Goal: Information Seeking & Learning: Learn about a topic

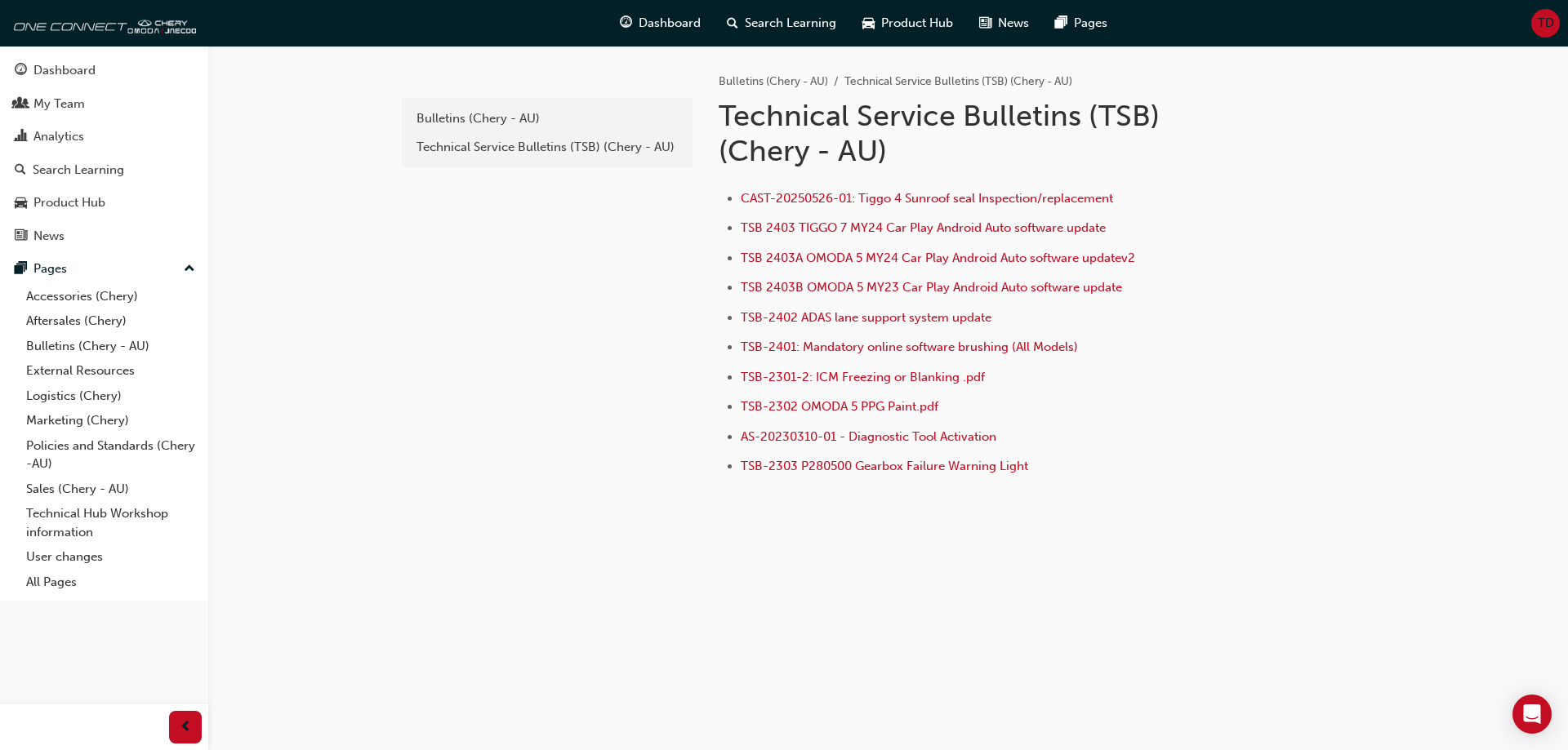
click at [471, 338] on div "e820a42a-f55a-48b1-8359-4e82164139b7 Bulletins (Chery - AU) Technical Service B…" at bounding box center [546, 295] width 294 height 499
click at [471, 337] on div "e820a42a-f55a-48b1-8359-4e82164139b7 Bulletins (Chery - AU) Technical Service B…" at bounding box center [546, 295] width 294 height 499
click at [91, 346] on link "Bulletins (Chery - AU)" at bounding box center [111, 346] width 182 height 25
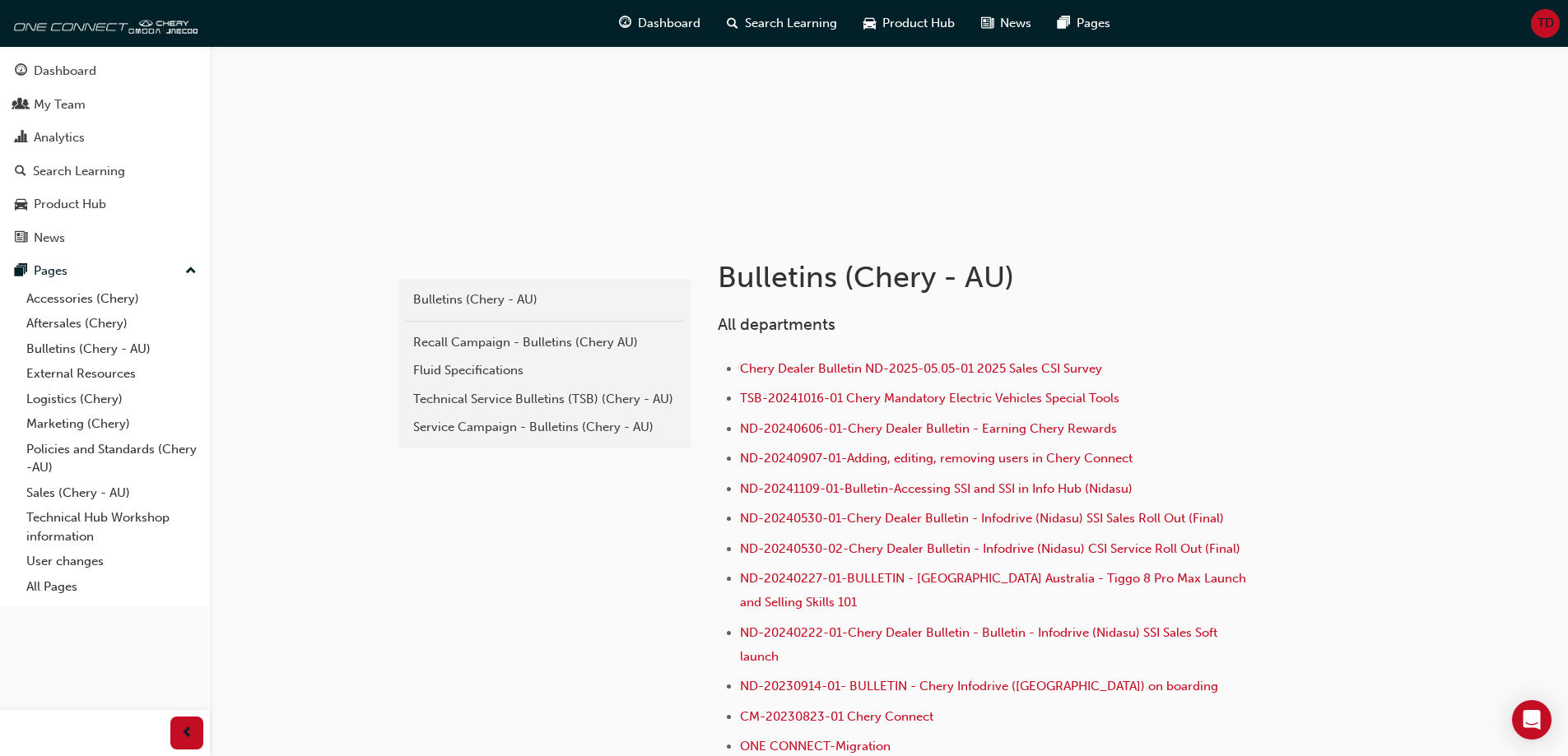
scroll to position [164, 0]
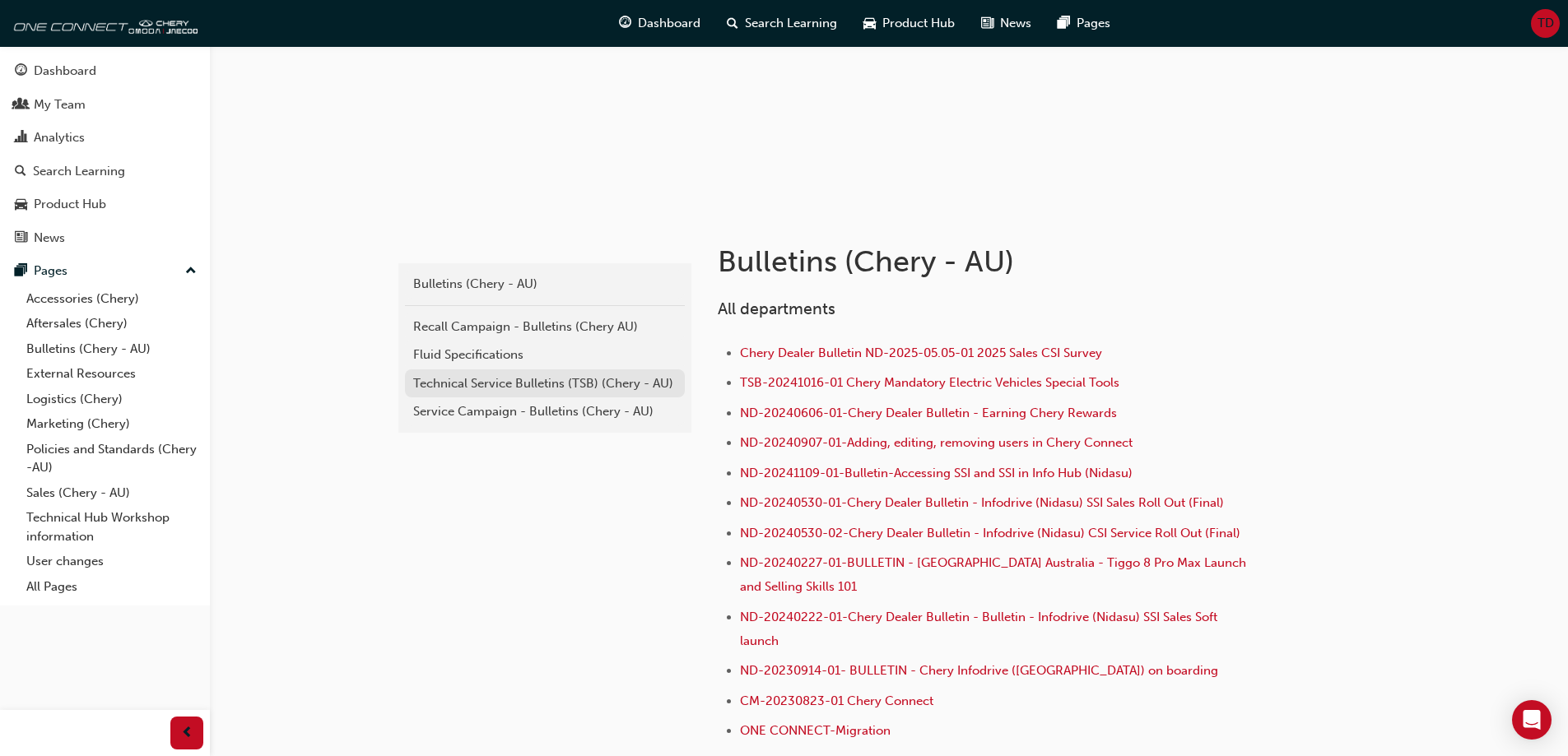
click at [601, 380] on div "Technical Service Bulletins (TSB) (Chery - AU)" at bounding box center [544, 384] width 263 height 19
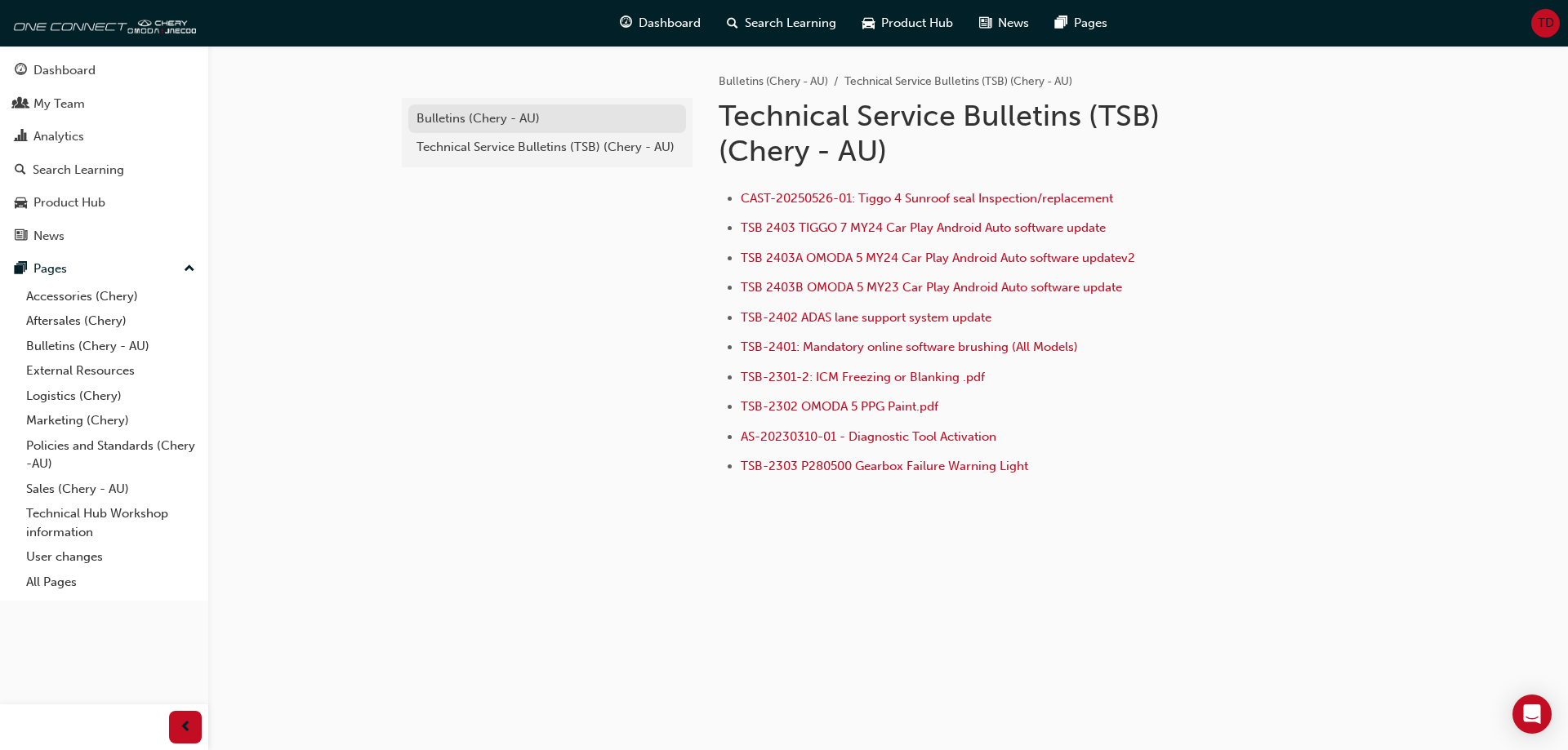
click at [482, 122] on div "Bulletins (Chery - AU)" at bounding box center [547, 119] width 261 height 19
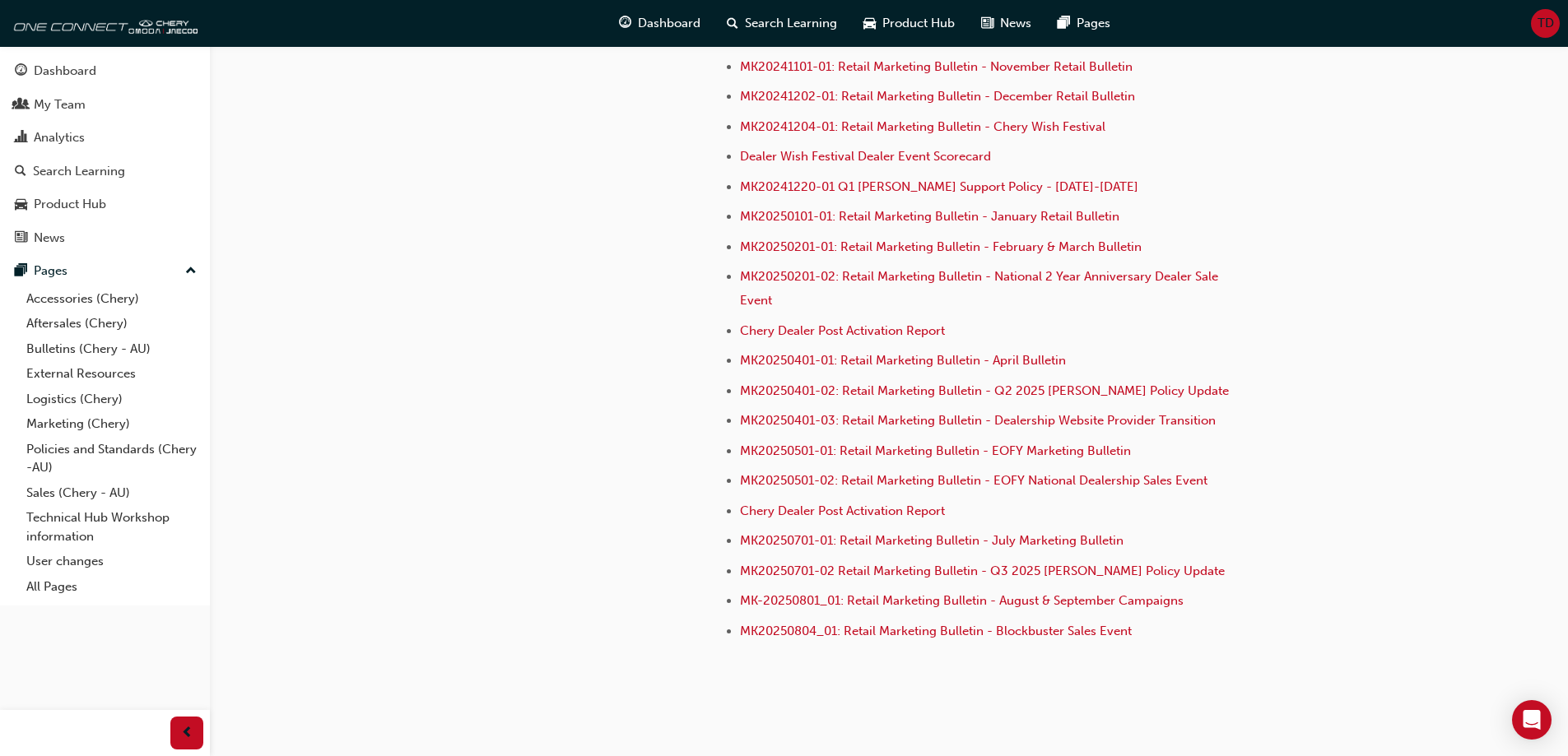
scroll to position [4619, 0]
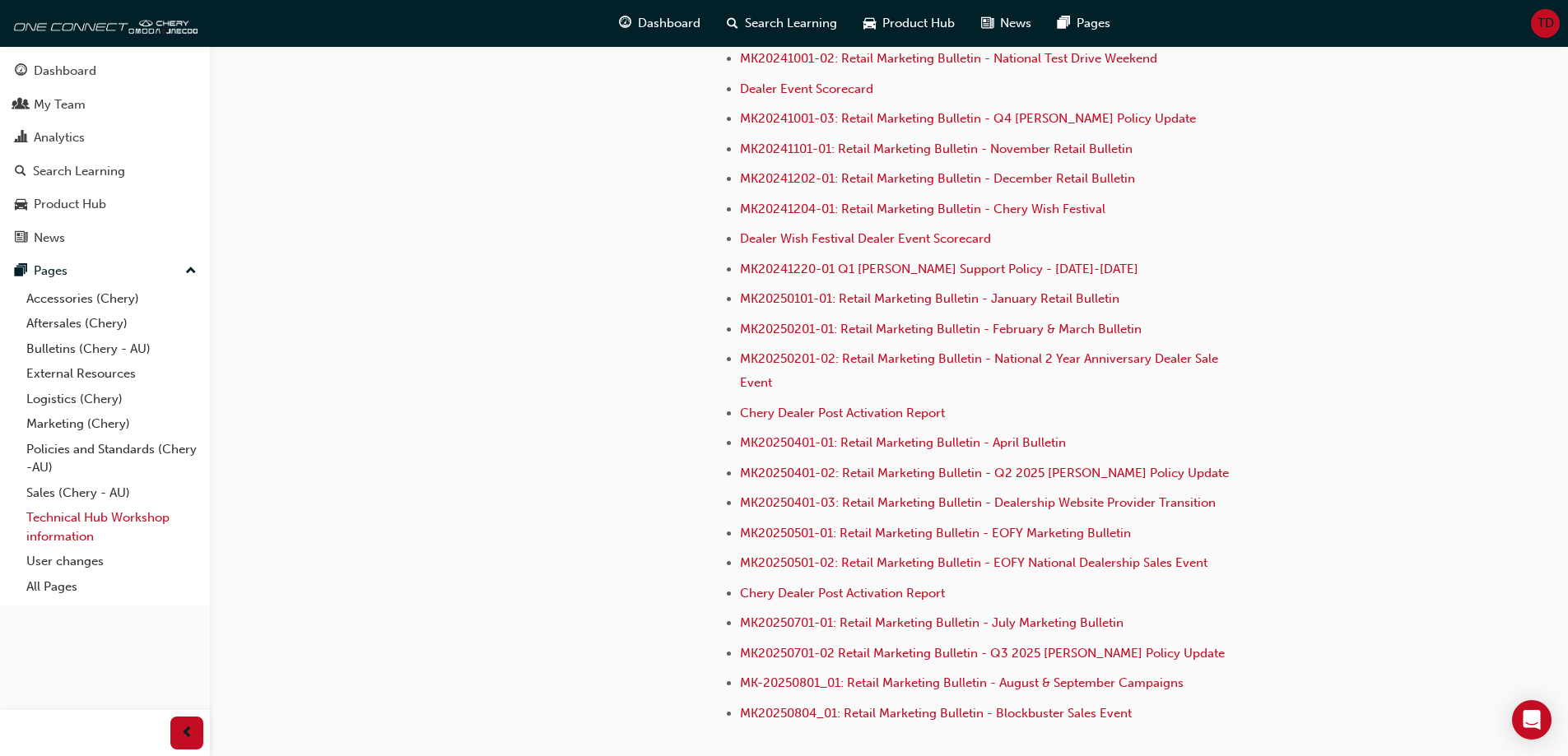
click at [67, 513] on link "Technical Hub Workshop information" at bounding box center [112, 526] width 184 height 43
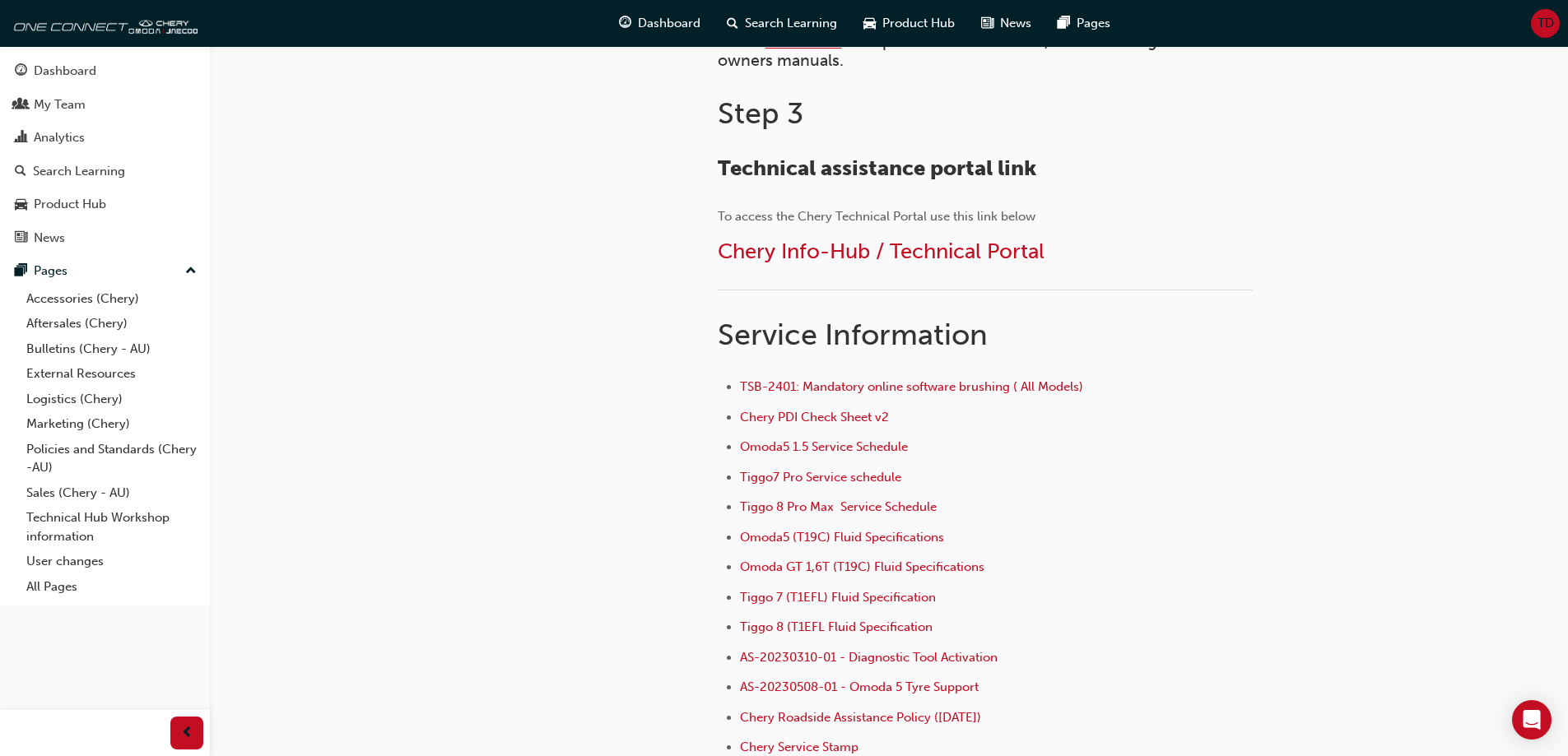
scroll to position [988, 0]
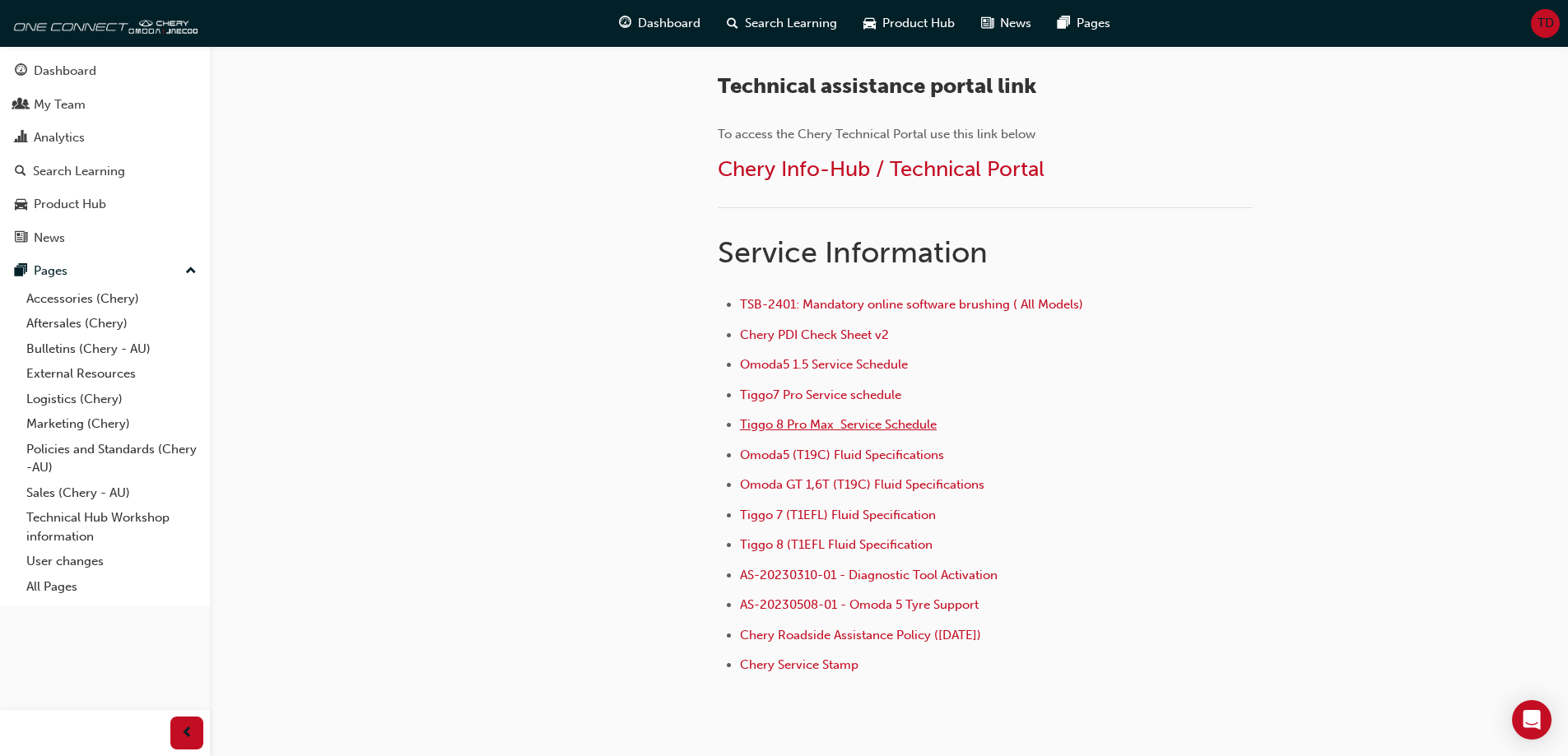
drag, startPoint x: 907, startPoint y: 420, endPoint x: 877, endPoint y: 418, distance: 30.1
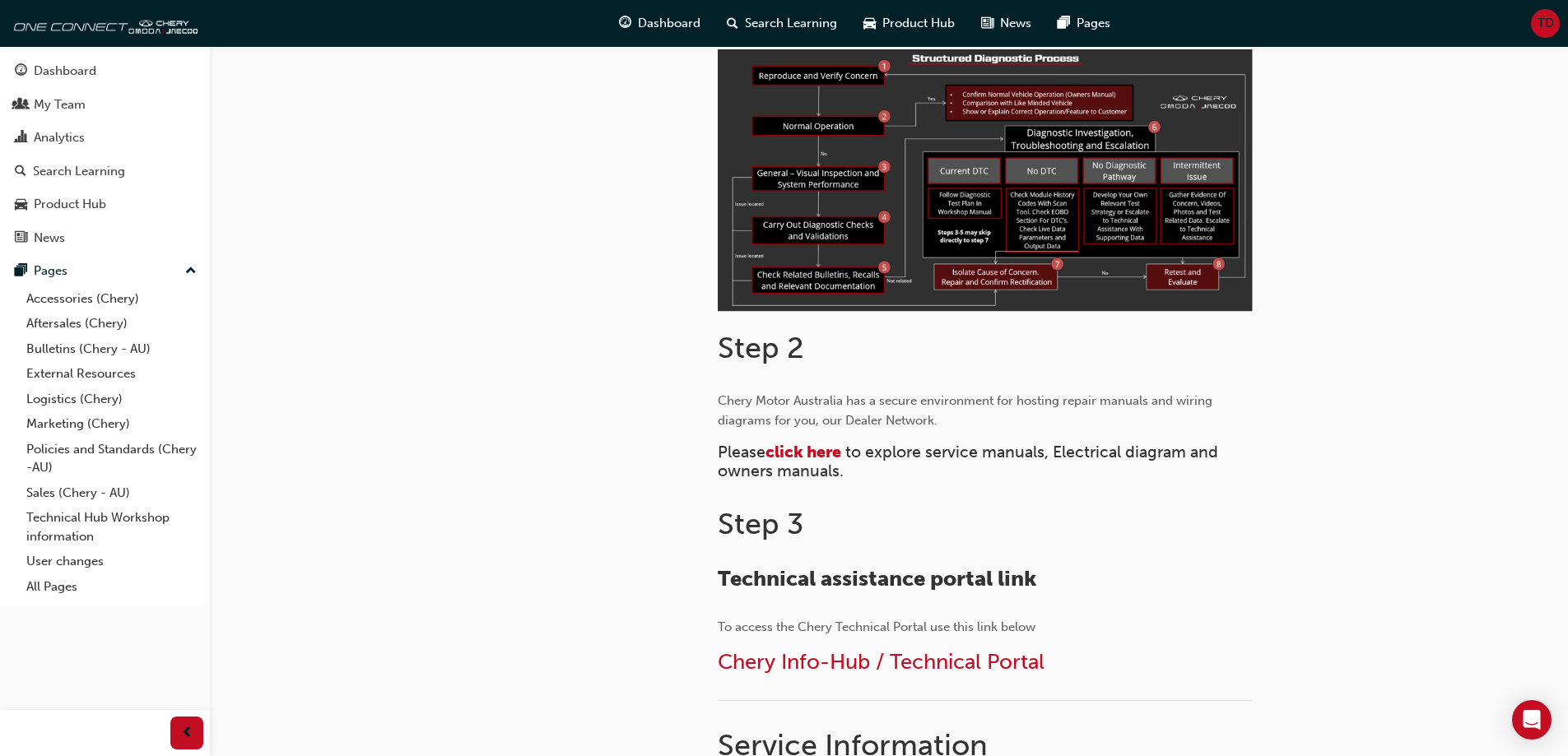
scroll to position [494, 0]
